Goal: Information Seeking & Learning: Learn about a topic

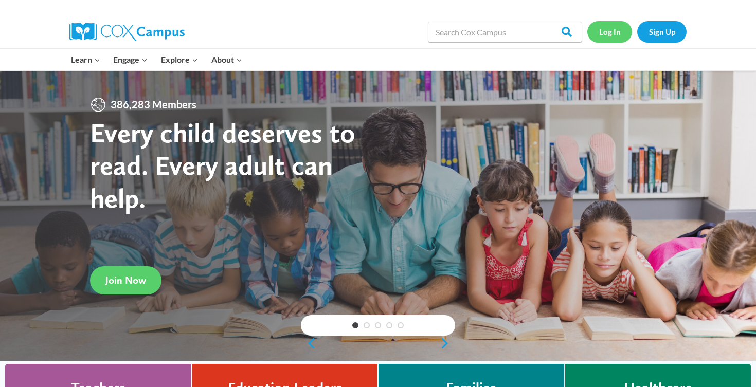
click at [604, 38] on link "Log In" at bounding box center [609, 31] width 45 height 21
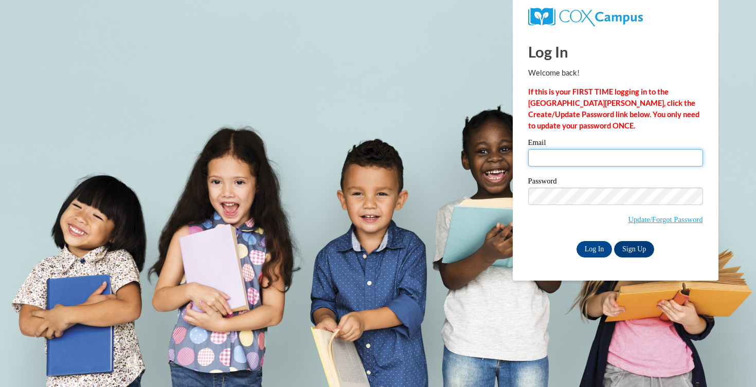
click at [589, 153] on input "Email" at bounding box center [615, 157] width 175 height 17
type input "aebusalacc@waukesha.k12.wi.us"
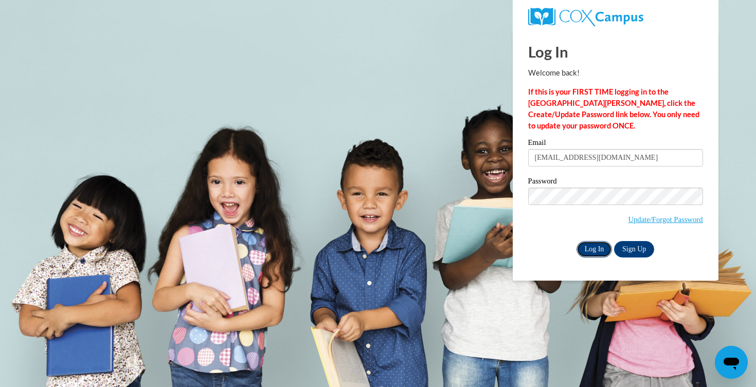
click at [601, 246] on input "Log In" at bounding box center [594, 249] width 36 height 16
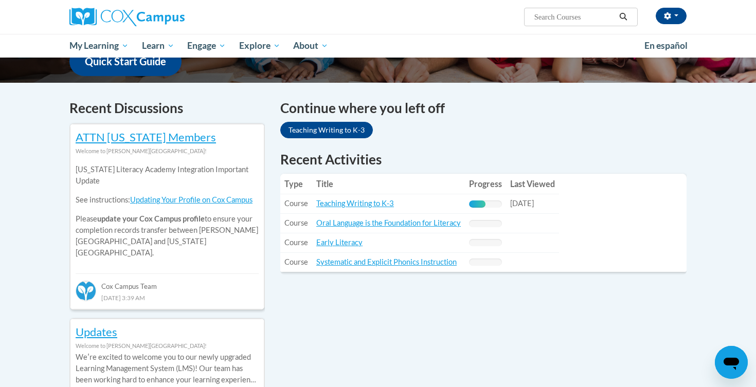
scroll to position [247, 0]
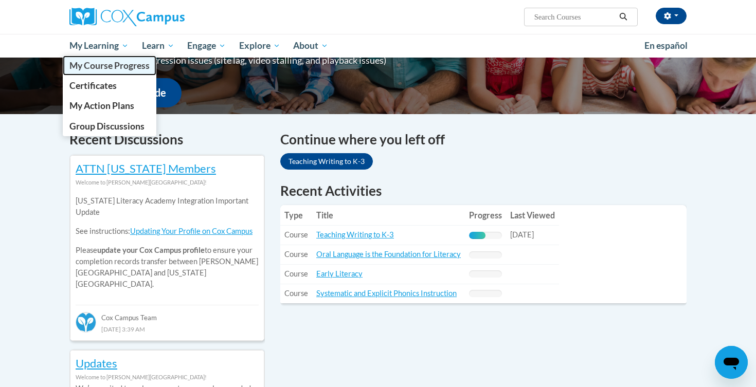
click at [108, 65] on span "My Course Progress" at bounding box center [109, 65] width 80 height 11
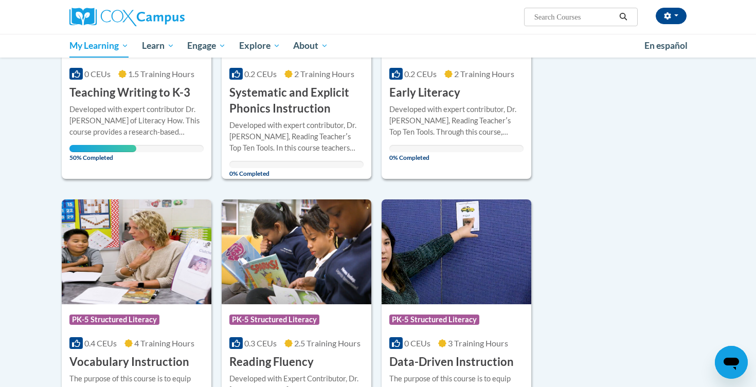
scroll to position [272, 0]
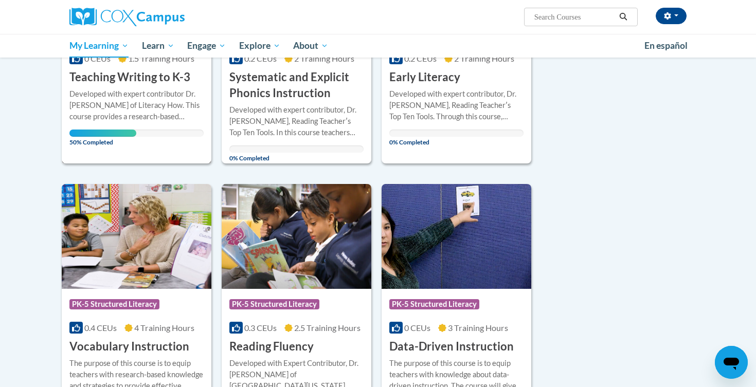
click at [151, 114] on div "Developed with expert contributor Dr. Margie Gillis of Literacy How. This cours…" at bounding box center [136, 105] width 134 height 34
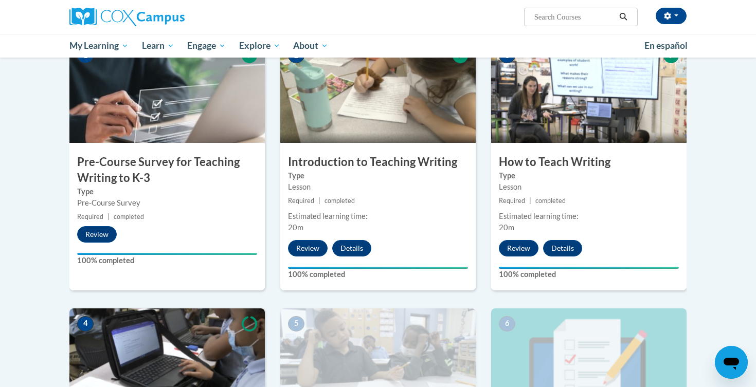
scroll to position [510, 0]
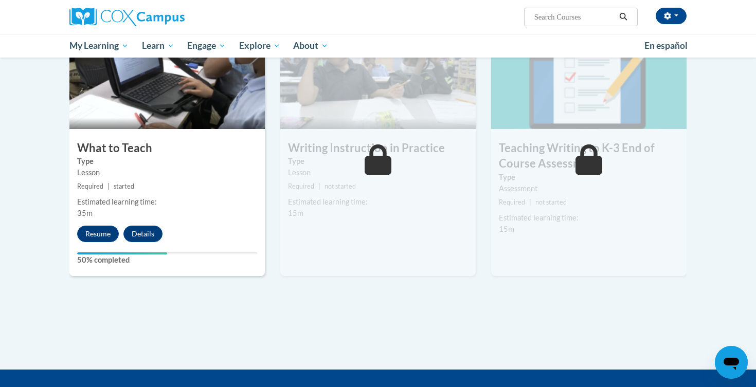
click at [97, 224] on div "4 What to Teach Type Lesson Required | started Estimated learning time: 35m Res…" at bounding box center [166, 151] width 195 height 250
click at [99, 234] on button "Resume" at bounding box center [98, 234] width 42 height 16
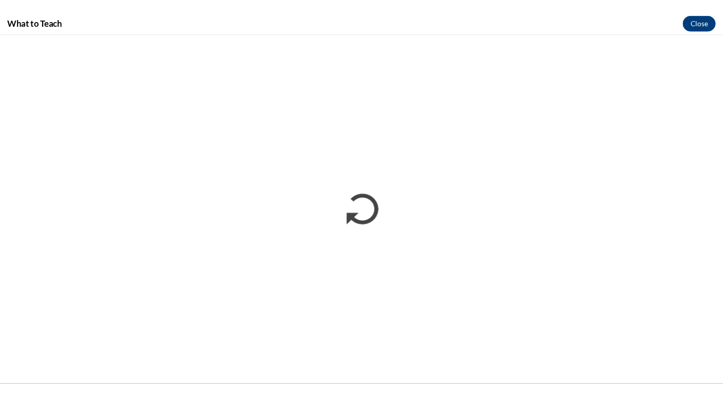
scroll to position [0, 0]
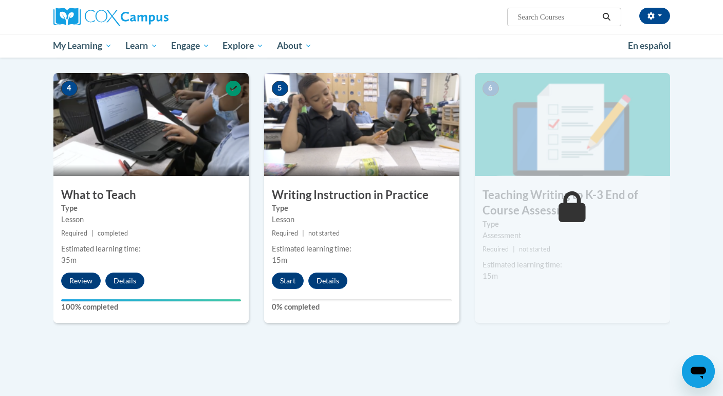
scroll to position [444, 0]
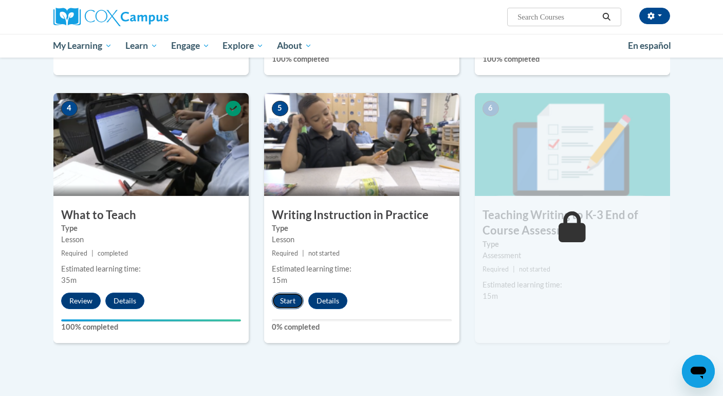
click at [295, 304] on button "Start" at bounding box center [288, 301] width 32 height 16
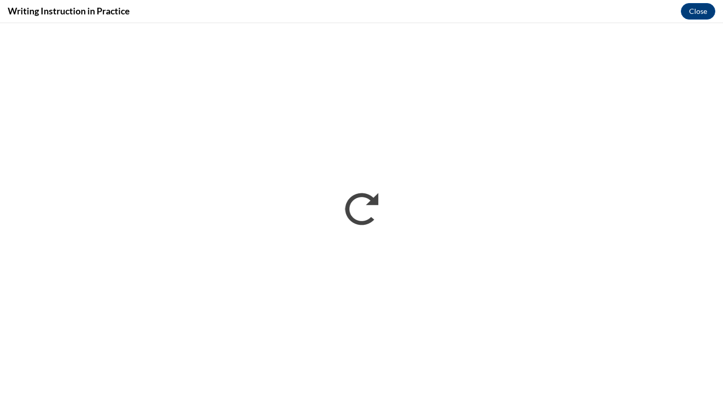
scroll to position [0, 0]
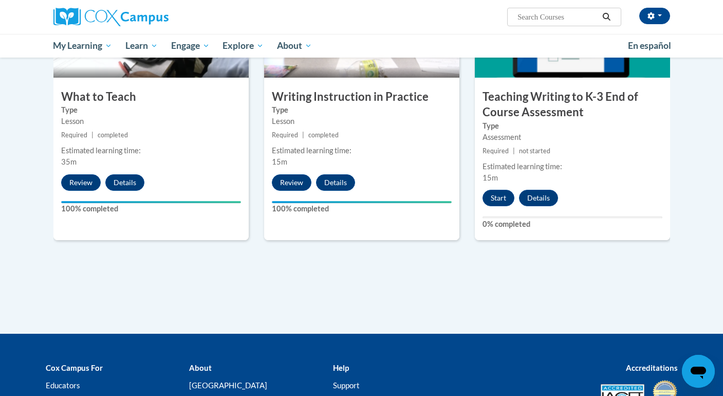
scroll to position [489, 0]
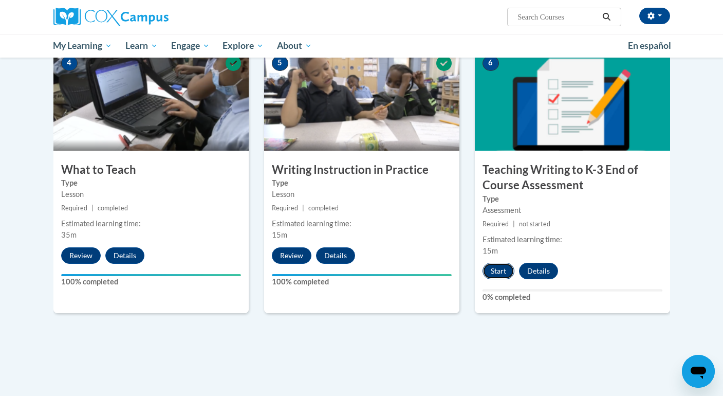
click at [495, 269] on button "Start" at bounding box center [499, 271] width 32 height 16
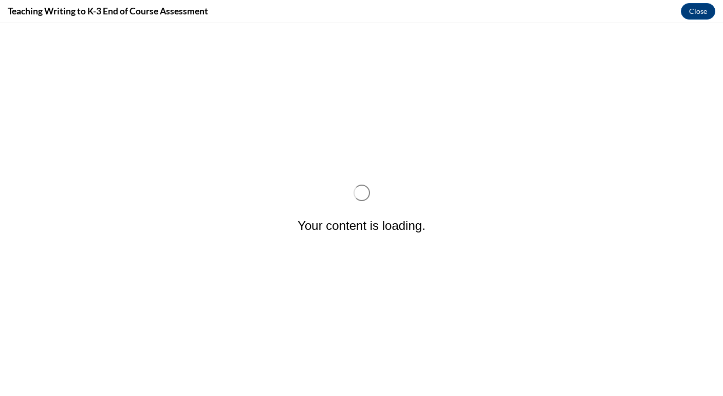
scroll to position [0, 0]
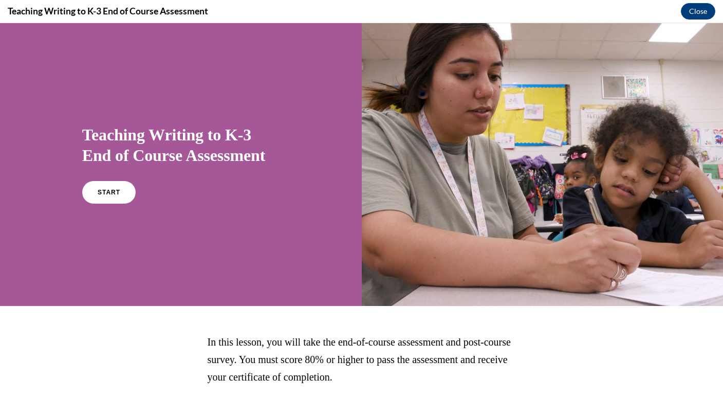
click at [121, 207] on div "START" at bounding box center [180, 196] width 197 height 31
click at [123, 195] on link "START" at bounding box center [109, 192] width 56 height 24
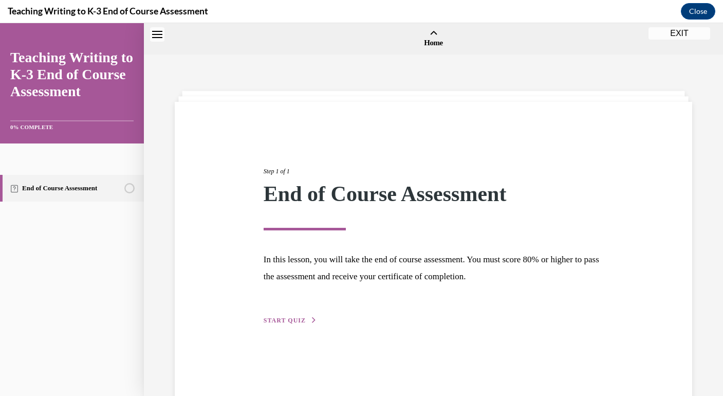
scroll to position [32, 0]
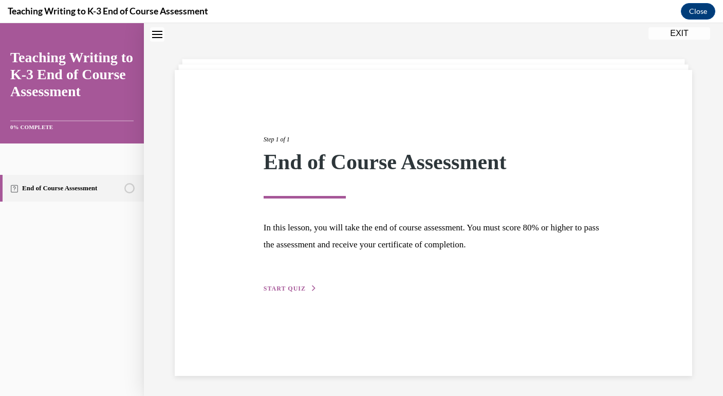
click at [292, 289] on span "START QUIZ" at bounding box center [285, 288] width 42 height 7
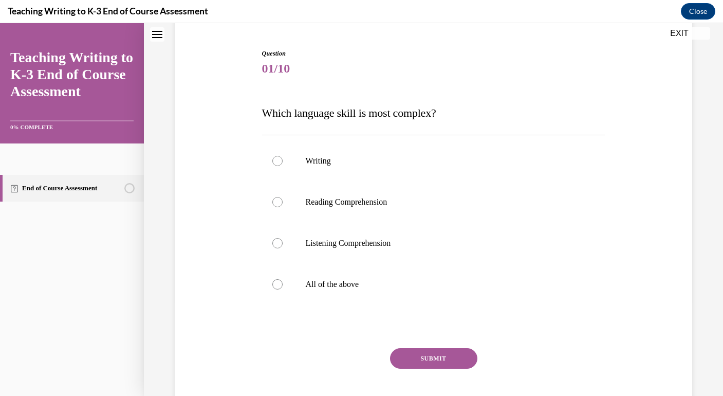
scroll to position [95, 0]
click at [291, 217] on label "Reading Comprehension" at bounding box center [433, 201] width 343 height 41
click at [283, 207] on input "Reading Comprehension" at bounding box center [277, 201] width 10 height 10
radio input "true"
click at [428, 349] on button "SUBMIT" at bounding box center [433, 358] width 87 height 21
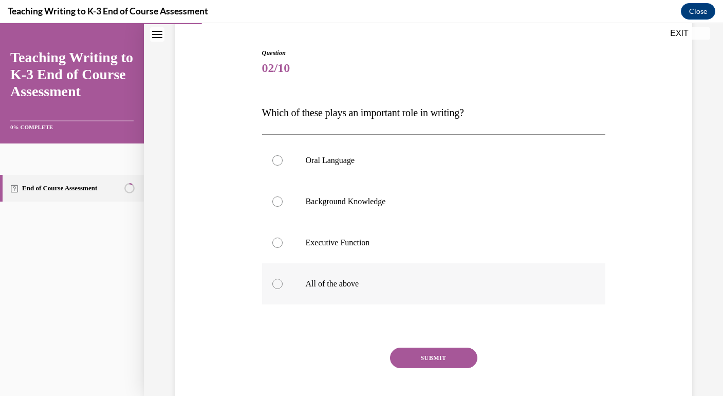
click at [355, 287] on p "All of the above" at bounding box center [443, 284] width 274 height 10
click at [283, 287] on input "All of the above" at bounding box center [277, 284] width 10 height 10
radio input "true"
click at [422, 355] on button "SUBMIT" at bounding box center [433, 358] width 87 height 21
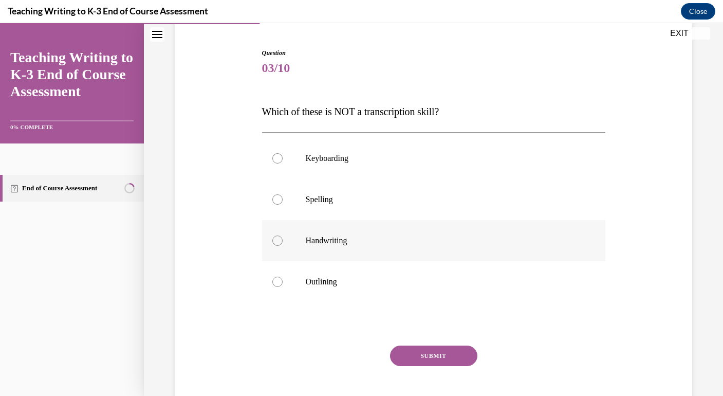
click at [355, 239] on p "Handwriting" at bounding box center [443, 240] width 274 height 10
click at [283, 239] on input "Handwriting" at bounding box center [277, 240] width 10 height 10
radio input "true"
click at [425, 346] on button "SUBMIT" at bounding box center [433, 355] width 87 height 21
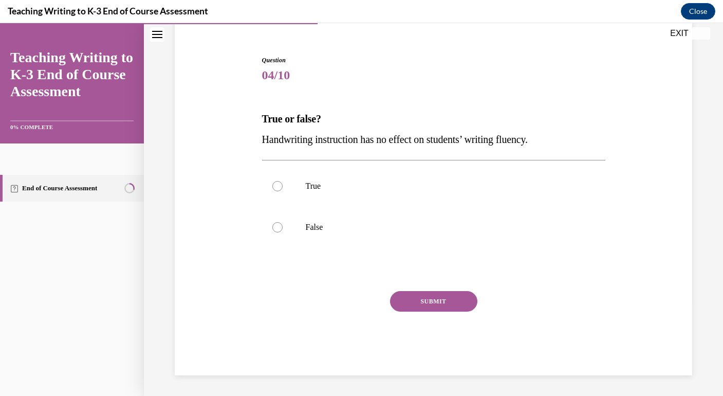
scroll to position [87, 0]
click at [416, 229] on p "False" at bounding box center [443, 227] width 274 height 10
click at [283, 229] on input "False" at bounding box center [277, 227] width 10 height 10
radio input "true"
click at [424, 307] on button "SUBMIT" at bounding box center [433, 301] width 87 height 21
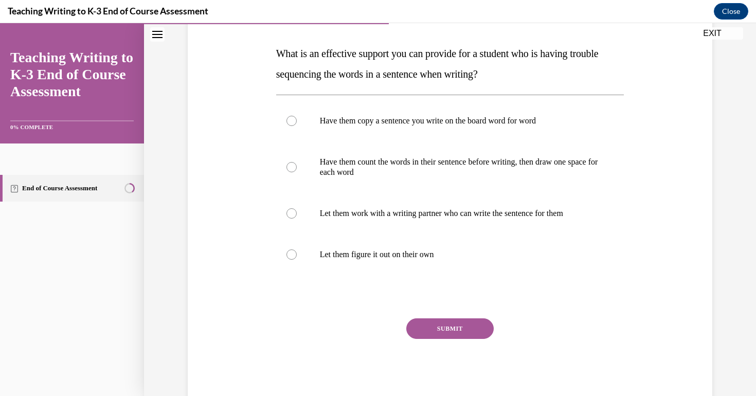
scroll to position [156, 0]
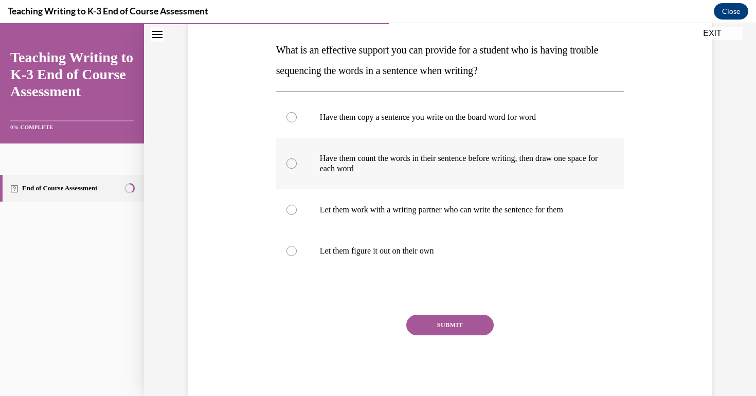
click at [396, 167] on p "Have them count the words in their sentence before writing, then draw one space…" at bounding box center [459, 163] width 279 height 21
click at [297, 167] on input "Have them count the words in their sentence before writing, then draw one space…" at bounding box center [291, 163] width 10 height 10
radio input "true"
click at [442, 324] on button "SUBMIT" at bounding box center [449, 325] width 87 height 21
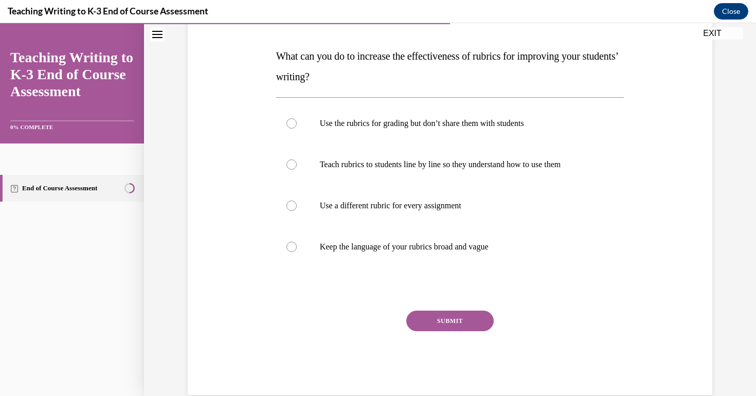
scroll to position [148, 0]
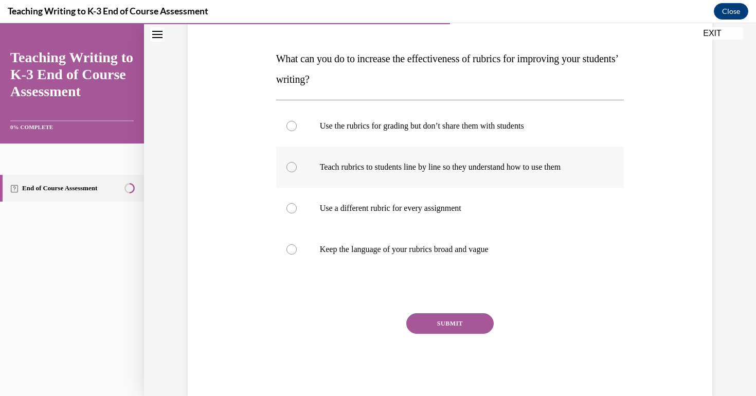
click at [411, 172] on label "Teach rubrics to students line by line so they understand how to use them" at bounding box center [450, 167] width 348 height 41
click at [297, 172] on input "Teach rubrics to students line by line so they understand how to use them" at bounding box center [291, 167] width 10 height 10
radio input "true"
click at [437, 315] on button "SUBMIT" at bounding box center [449, 323] width 87 height 21
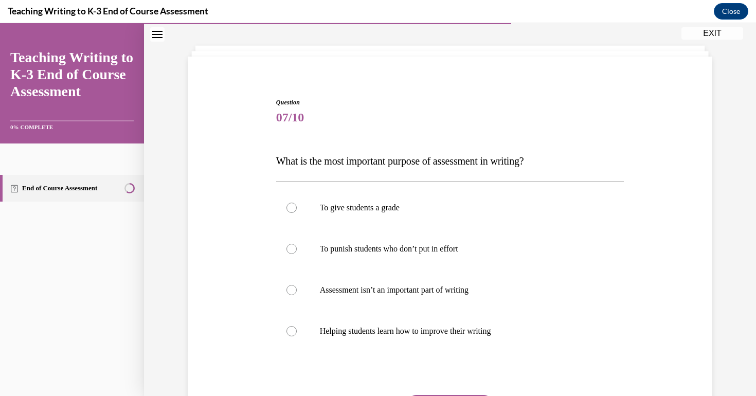
scroll to position [83, 0]
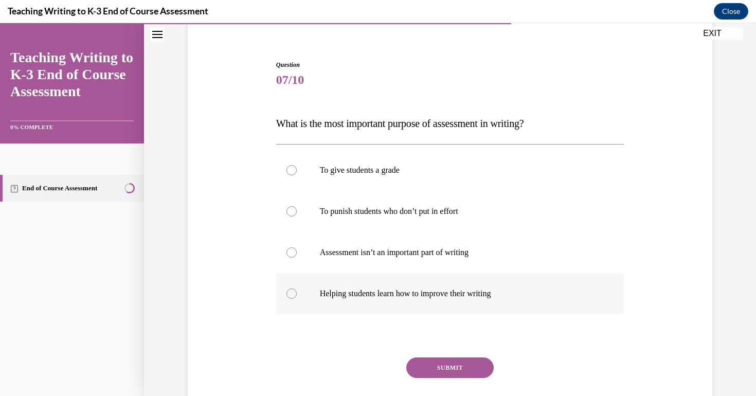
click at [417, 308] on label "Helping students learn how to improve their writing" at bounding box center [450, 293] width 348 height 41
click at [297, 299] on input "Helping students learn how to improve their writing" at bounding box center [291, 293] width 10 height 10
radio input "true"
click at [442, 372] on button "SUBMIT" at bounding box center [449, 367] width 87 height 21
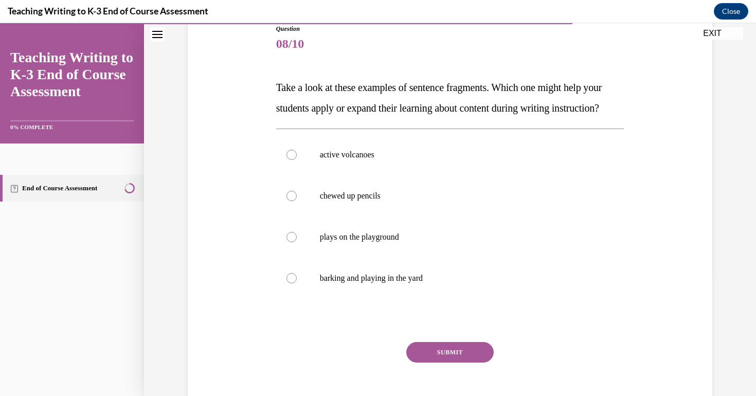
scroll to position [122, 0]
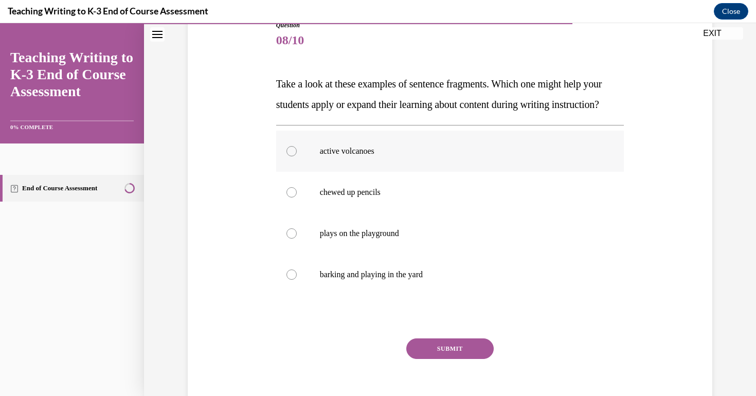
click at [415, 172] on label "active volcanoes" at bounding box center [450, 151] width 348 height 41
click at [297, 156] on input "active volcanoes" at bounding box center [291, 151] width 10 height 10
radio input "true"
click at [434, 359] on button "SUBMIT" at bounding box center [449, 348] width 87 height 21
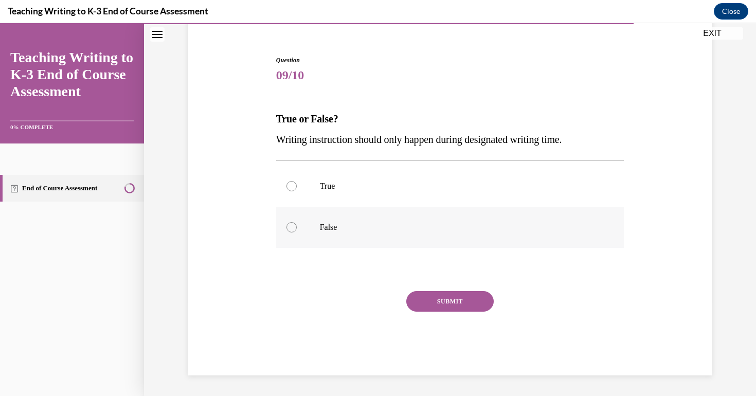
click at [424, 223] on p "False" at bounding box center [459, 227] width 279 height 10
click at [297, 223] on input "False" at bounding box center [291, 227] width 10 height 10
radio input "true"
click at [449, 299] on button "SUBMIT" at bounding box center [449, 301] width 87 height 21
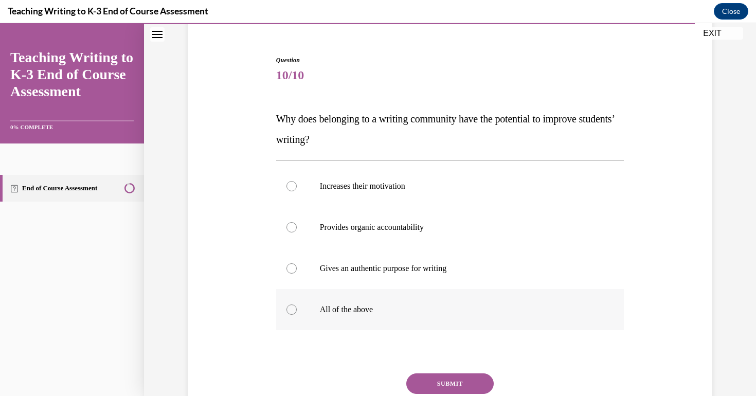
click at [395, 302] on label "All of the above" at bounding box center [450, 309] width 348 height 41
click at [297, 304] on input "All of the above" at bounding box center [291, 309] width 10 height 10
radio input "true"
click at [443, 381] on button "SUBMIT" at bounding box center [449, 383] width 87 height 21
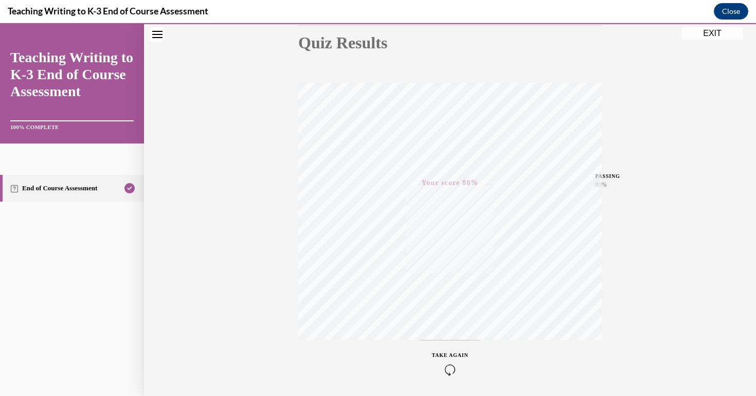
scroll to position [80, 0]
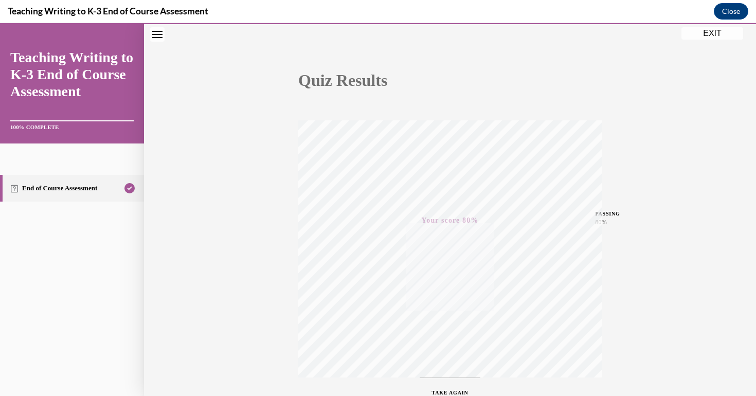
click at [697, 33] on button "EXIT" at bounding box center [712, 33] width 62 height 12
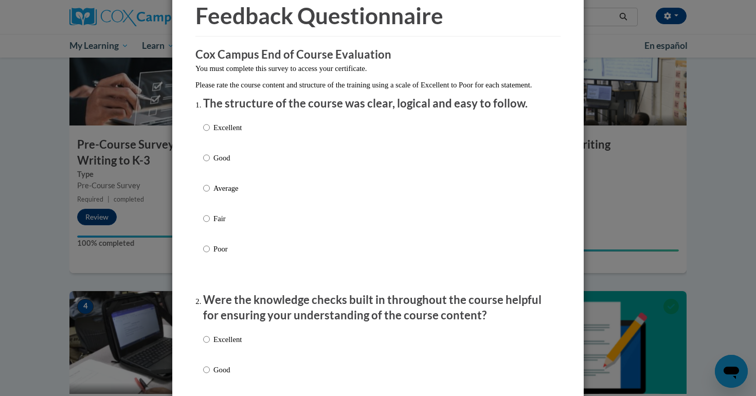
scroll to position [56, 0]
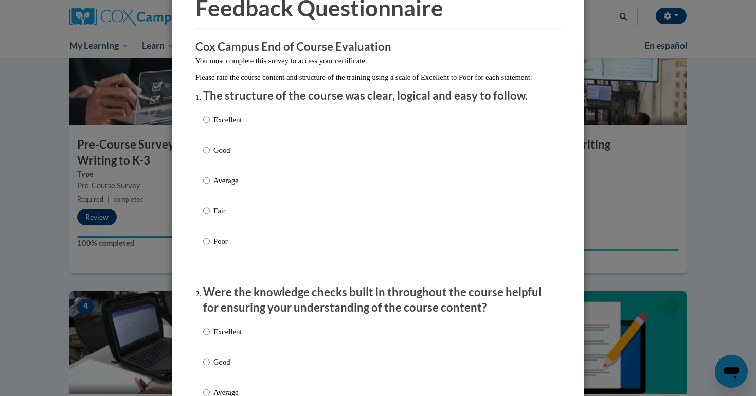
click at [226, 125] on p "Excellent" at bounding box center [227, 119] width 28 height 11
click at [210, 125] on input "Excellent" at bounding box center [206, 119] width 7 height 11
radio input "true"
click at [234, 337] on p "Excellent" at bounding box center [227, 331] width 28 height 11
click at [210, 337] on input "Excellent" at bounding box center [206, 331] width 7 height 11
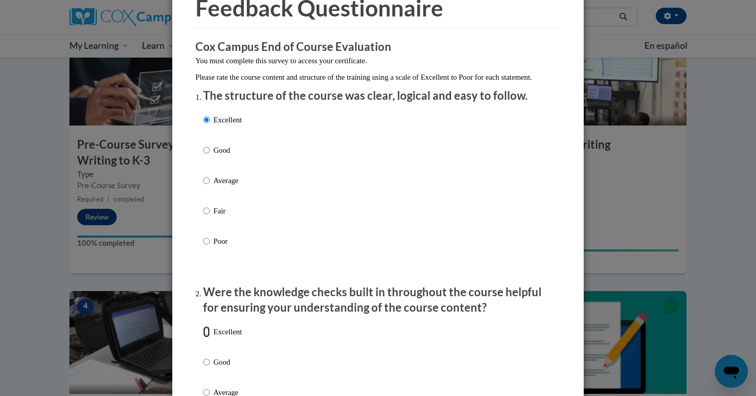
radio input "true"
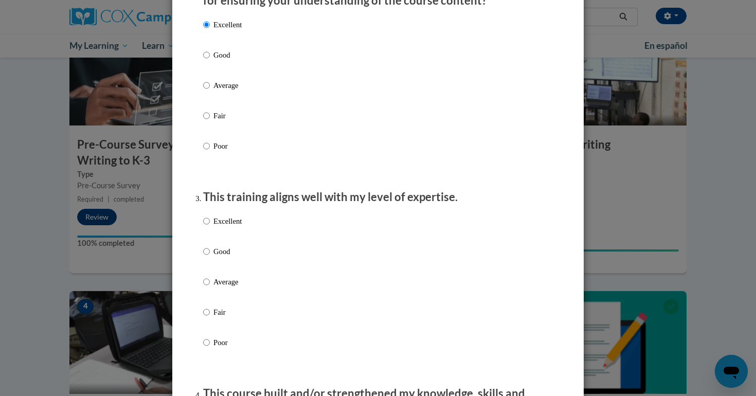
click at [233, 227] on p "Excellent" at bounding box center [227, 220] width 28 height 11
click at [210, 227] on input "Excellent" at bounding box center [206, 220] width 7 height 11
radio input "true"
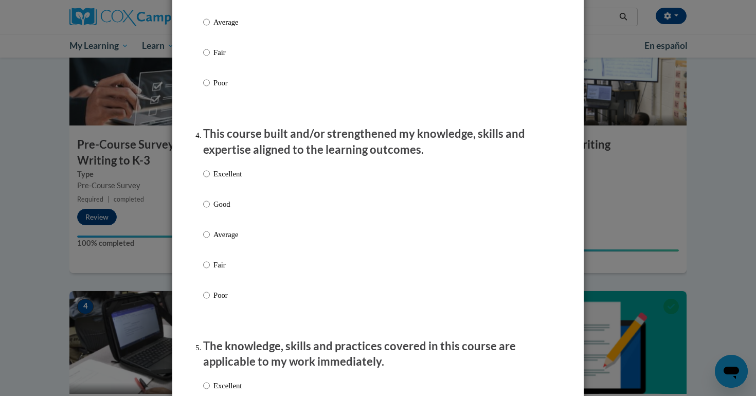
click at [231, 176] on div "Excellent Good Average Fair Poor" at bounding box center [222, 242] width 39 height 159
click at [228, 190] on label "Excellent" at bounding box center [222, 182] width 39 height 28
click at [210, 179] on input "Excellent" at bounding box center [206, 173] width 7 height 11
radio input "true"
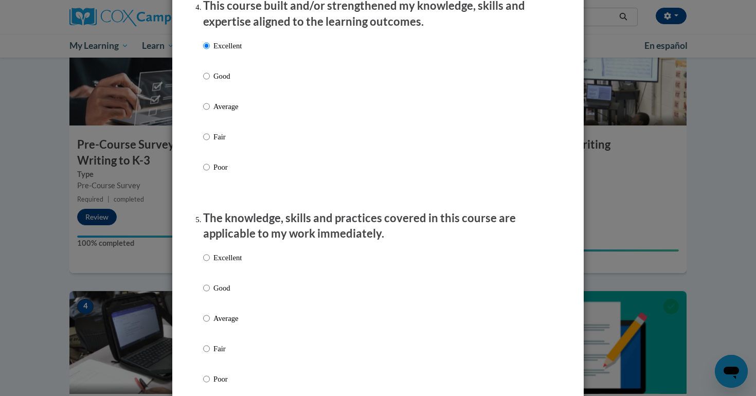
click at [233, 262] on div "Excellent Good Average Fair Poor" at bounding box center [222, 326] width 39 height 159
click at [233, 263] on p "Excellent" at bounding box center [227, 257] width 28 height 11
click at [210, 263] on input "Excellent" at bounding box center [206, 257] width 7 height 11
radio input "true"
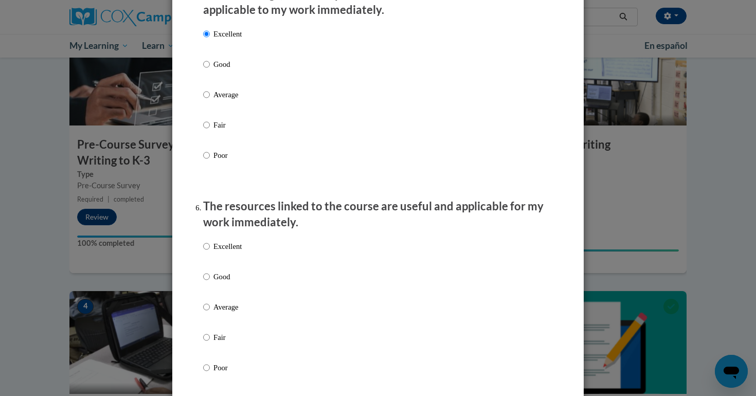
click at [230, 252] on p "Excellent" at bounding box center [227, 246] width 28 height 11
click at [210, 252] on input "Excellent" at bounding box center [206, 246] width 7 height 11
radio input "true"
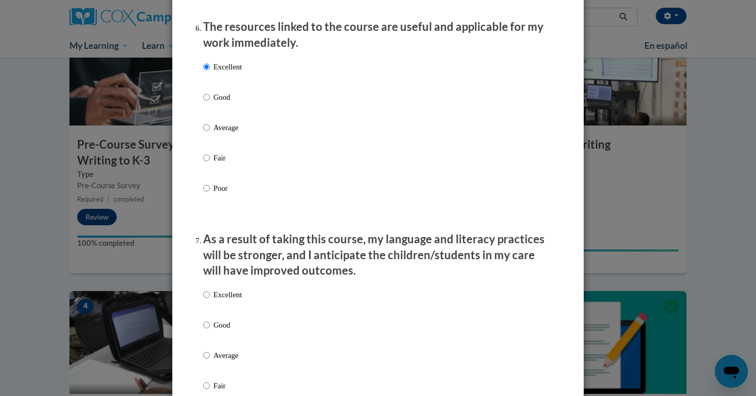
click at [227, 300] on p "Excellent" at bounding box center [227, 294] width 28 height 11
click at [210, 300] on input "Excellent" at bounding box center [206, 294] width 7 height 11
radio input "true"
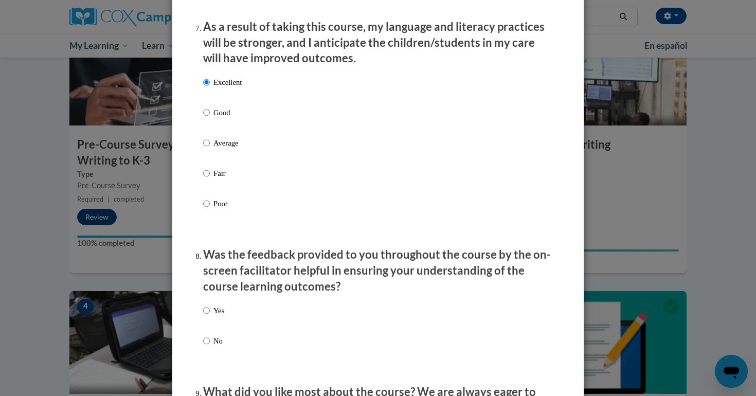
click at [226, 316] on div "Yes No" at bounding box center [378, 338] width 350 height 77
click at [221, 316] on p "Yes" at bounding box center [218, 310] width 11 height 11
click at [210, 316] on input "Yes" at bounding box center [206, 310] width 7 height 11
radio input "true"
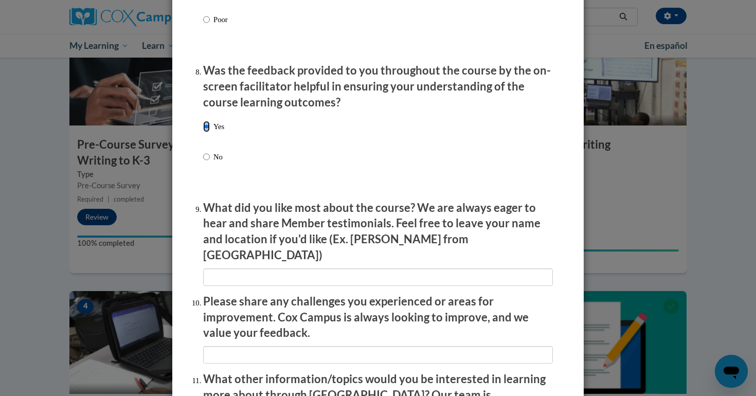
scroll to position [1743, 0]
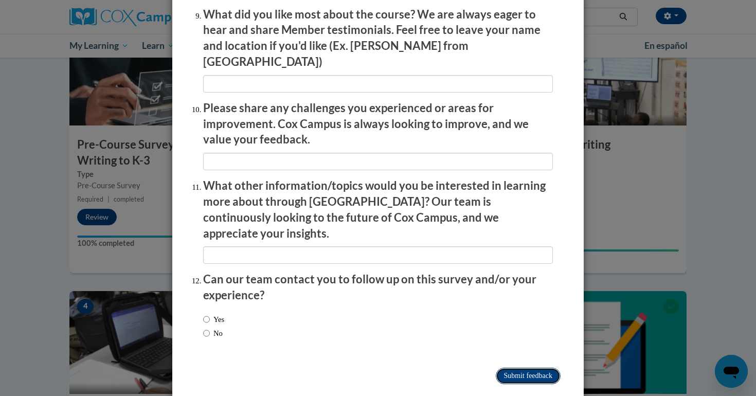
click at [512, 368] on input "Submit feedback" at bounding box center [528, 376] width 65 height 16
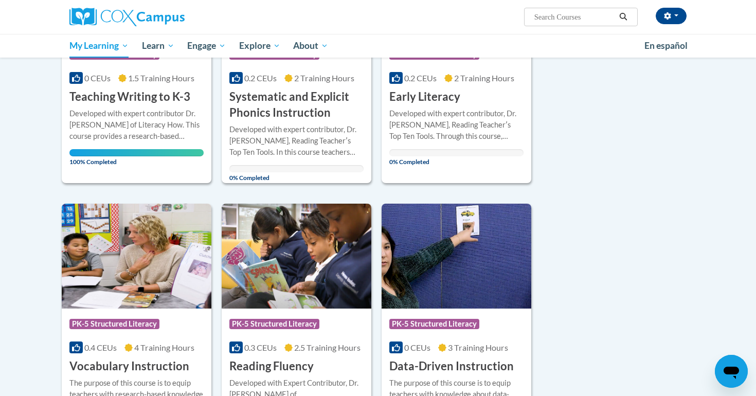
scroll to position [600, 0]
